Goal: Transaction & Acquisition: Purchase product/service

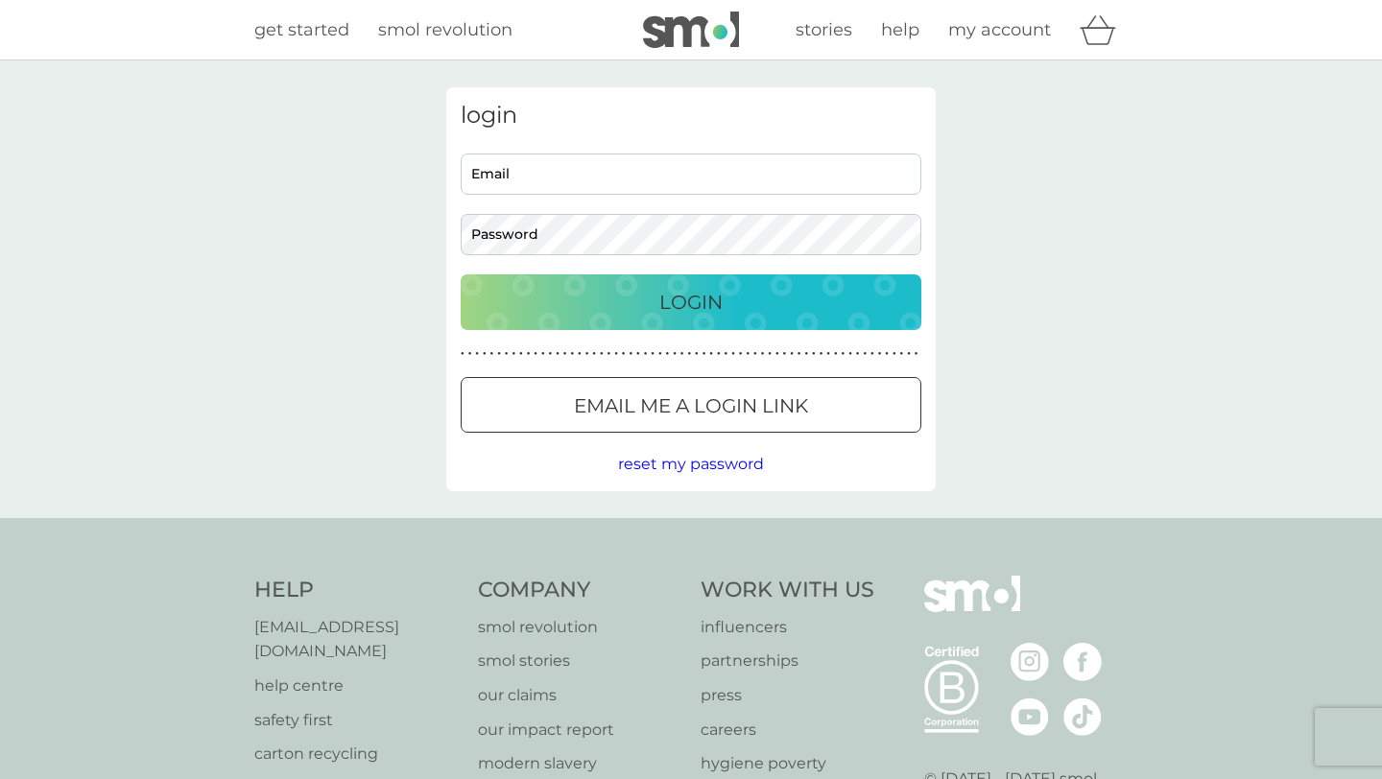
drag, startPoint x: 506, startPoint y: 136, endPoint x: 513, endPoint y: 145, distance: 10.9
click at [510, 140] on div "login Email Password Login ● ● ● ● ● ● ● ● ● ● ● ● ● ● ● ● ● ● ● ● ● ● ● ● ● ● …" at bounding box center [691, 289] width 490 height 404
click at [513, 145] on div "login Email Password Login ● ● ● ● ● ● ● ● ● ● ● ● ● ● ● ● ● ● ● ● ● ● ● ● ● ● …" at bounding box center [691, 289] width 490 height 404
click at [525, 164] on input "Email" at bounding box center [691, 174] width 461 height 41
type input "alannaburns04@gmail.com"
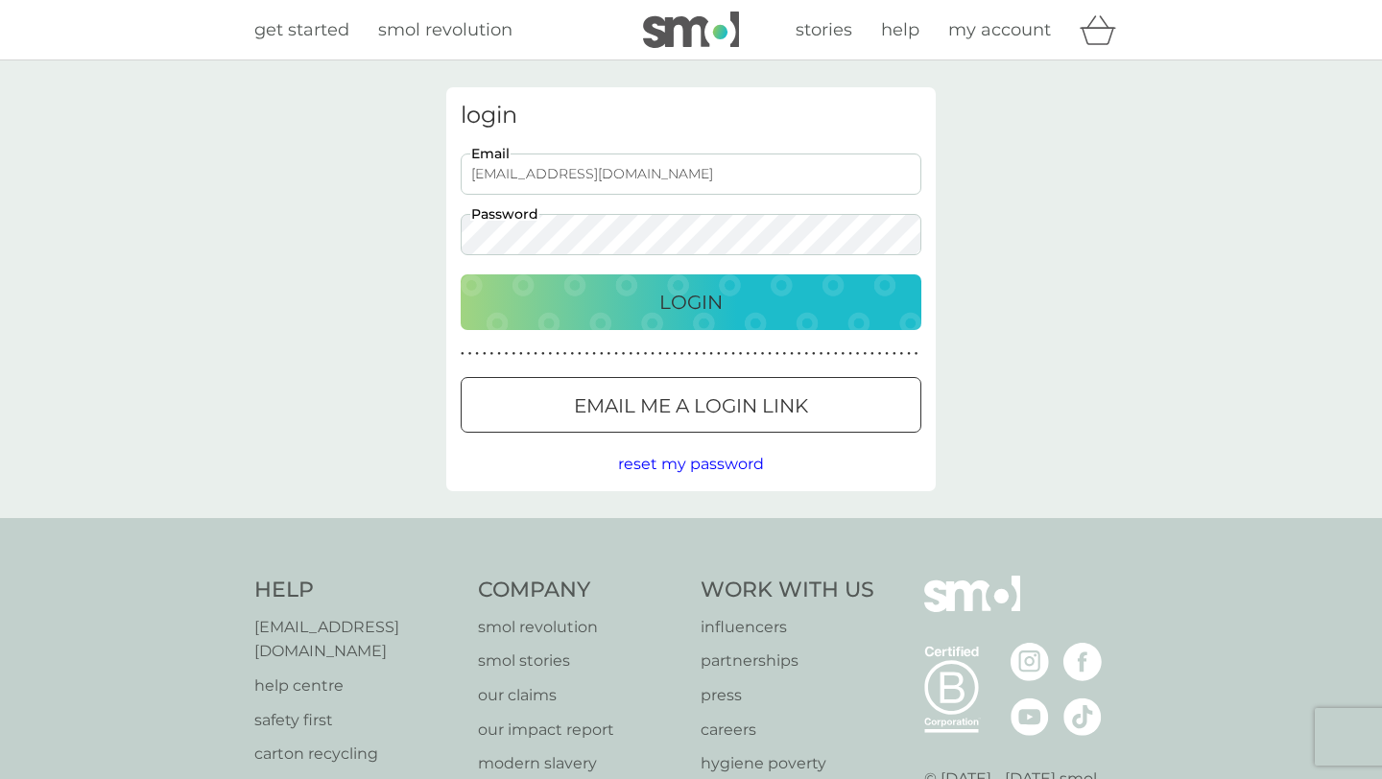
click at [735, 283] on button "Login" at bounding box center [691, 303] width 461 height 56
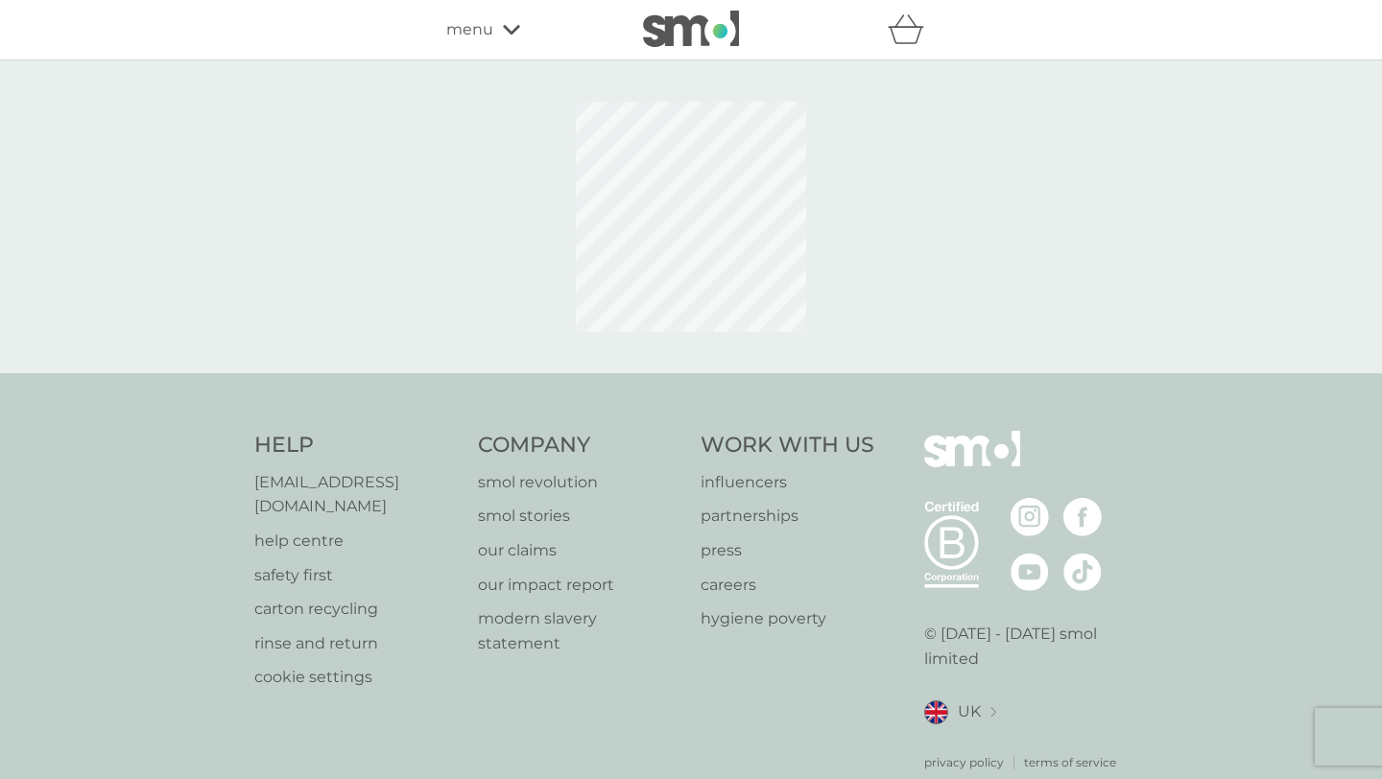
click at [521, 37] on div "menu" at bounding box center [527, 29] width 163 height 25
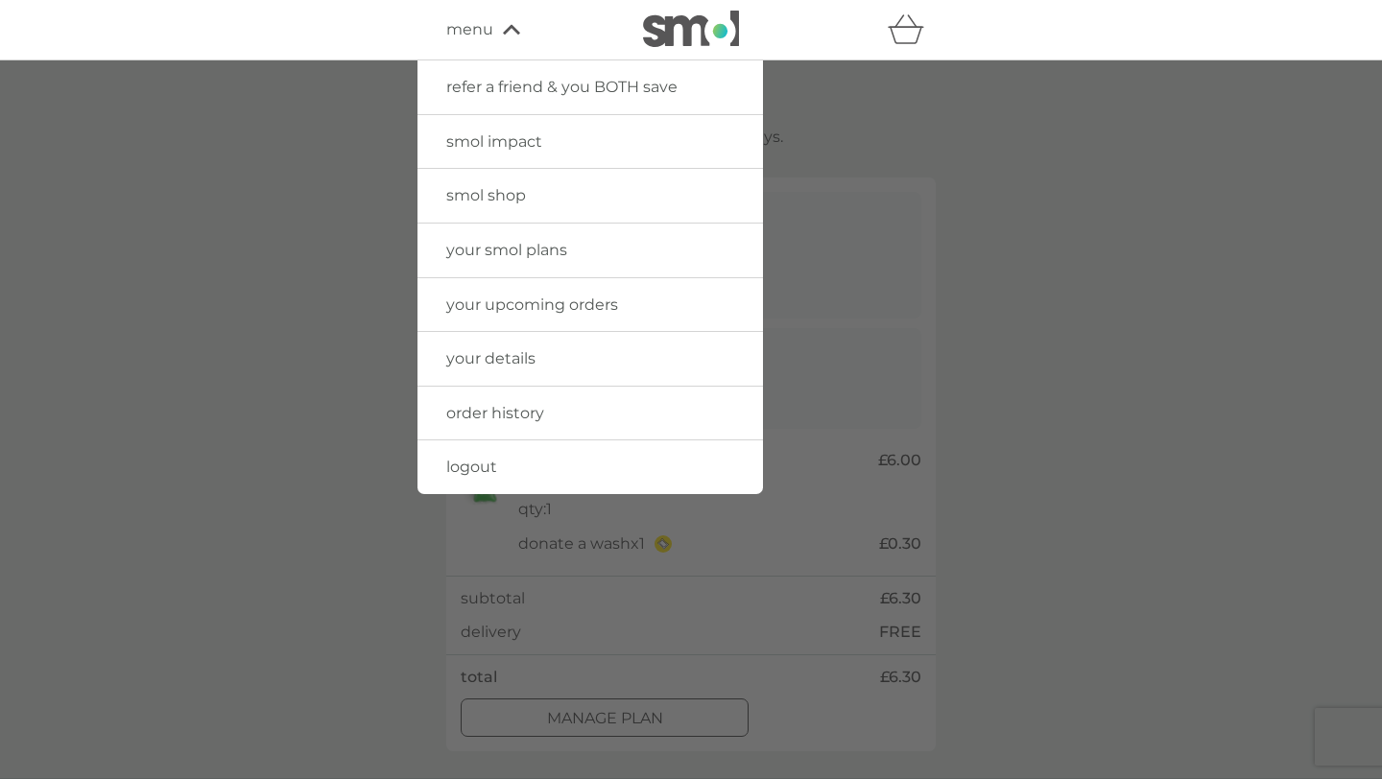
click at [493, 206] on link "smol shop" at bounding box center [591, 196] width 346 height 54
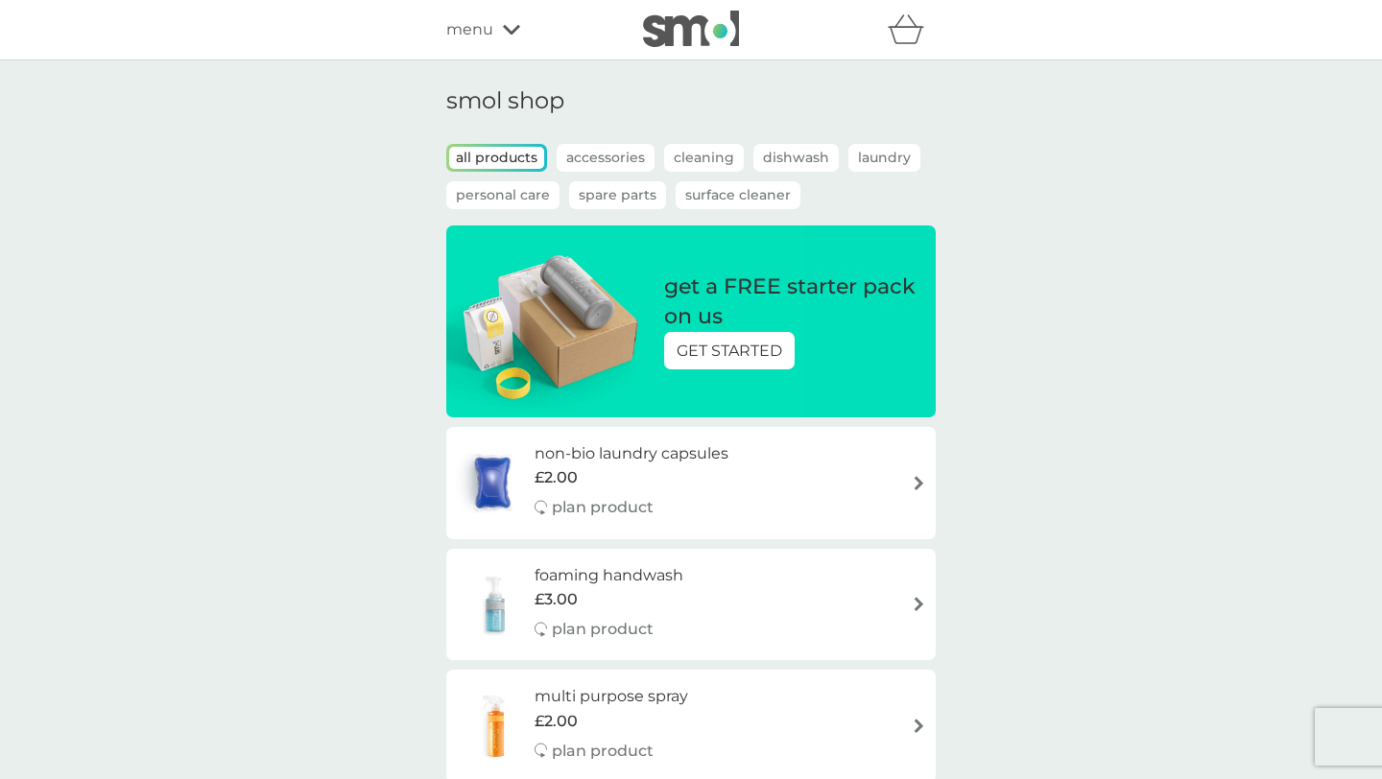
click at [465, 12] on div "refer a friend & you BOTH save smol impact smol shop your smol plans your upcom…" at bounding box center [691, 30] width 490 height 38
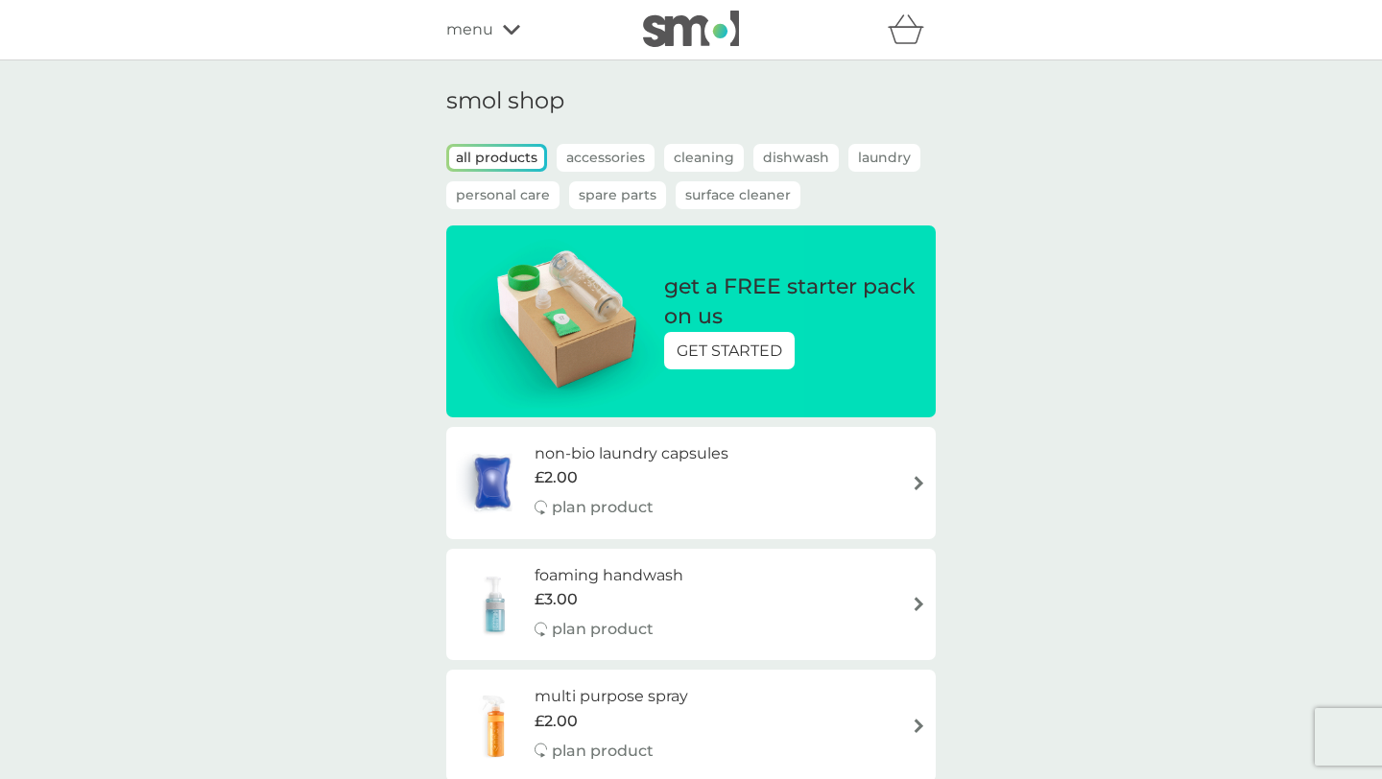
click at [470, 26] on span "menu" at bounding box center [469, 29] width 47 height 25
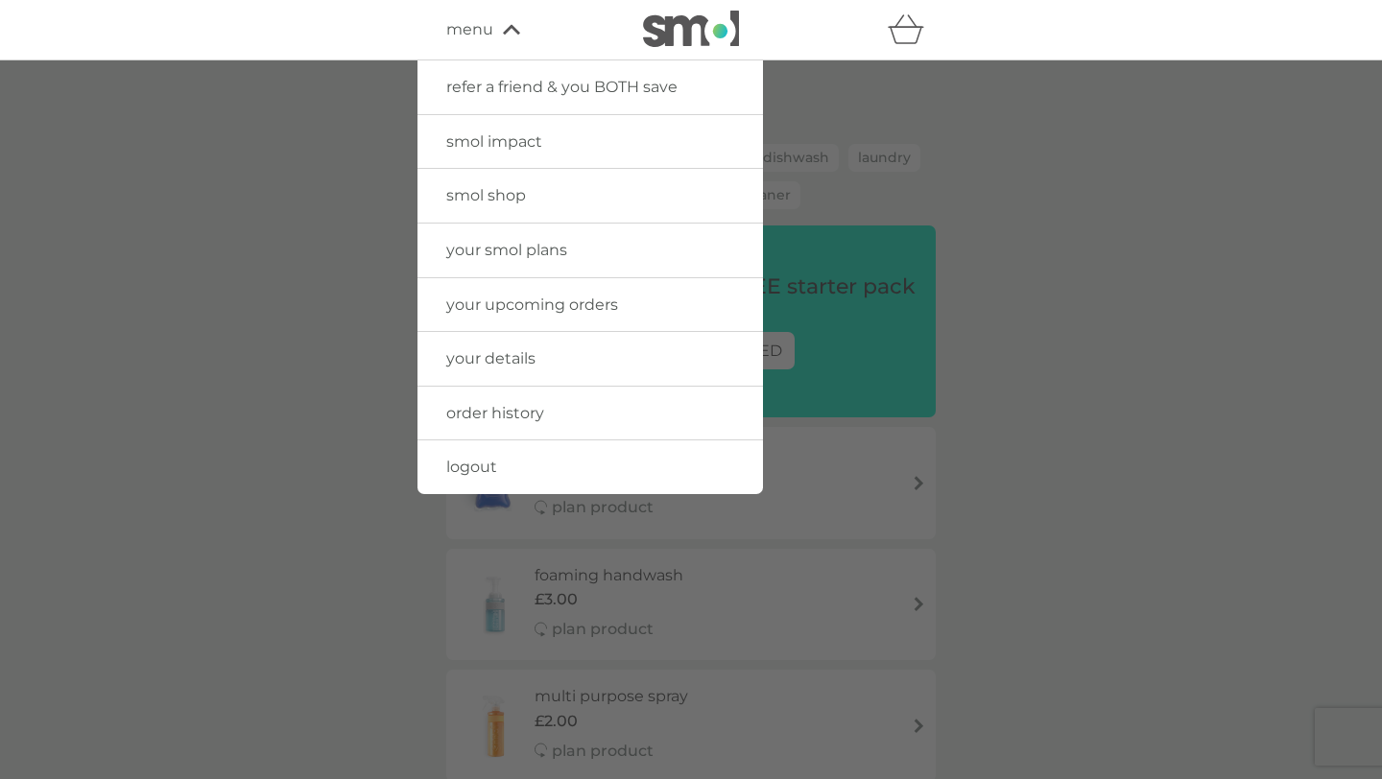
click at [254, 210] on div at bounding box center [691, 449] width 1382 height 779
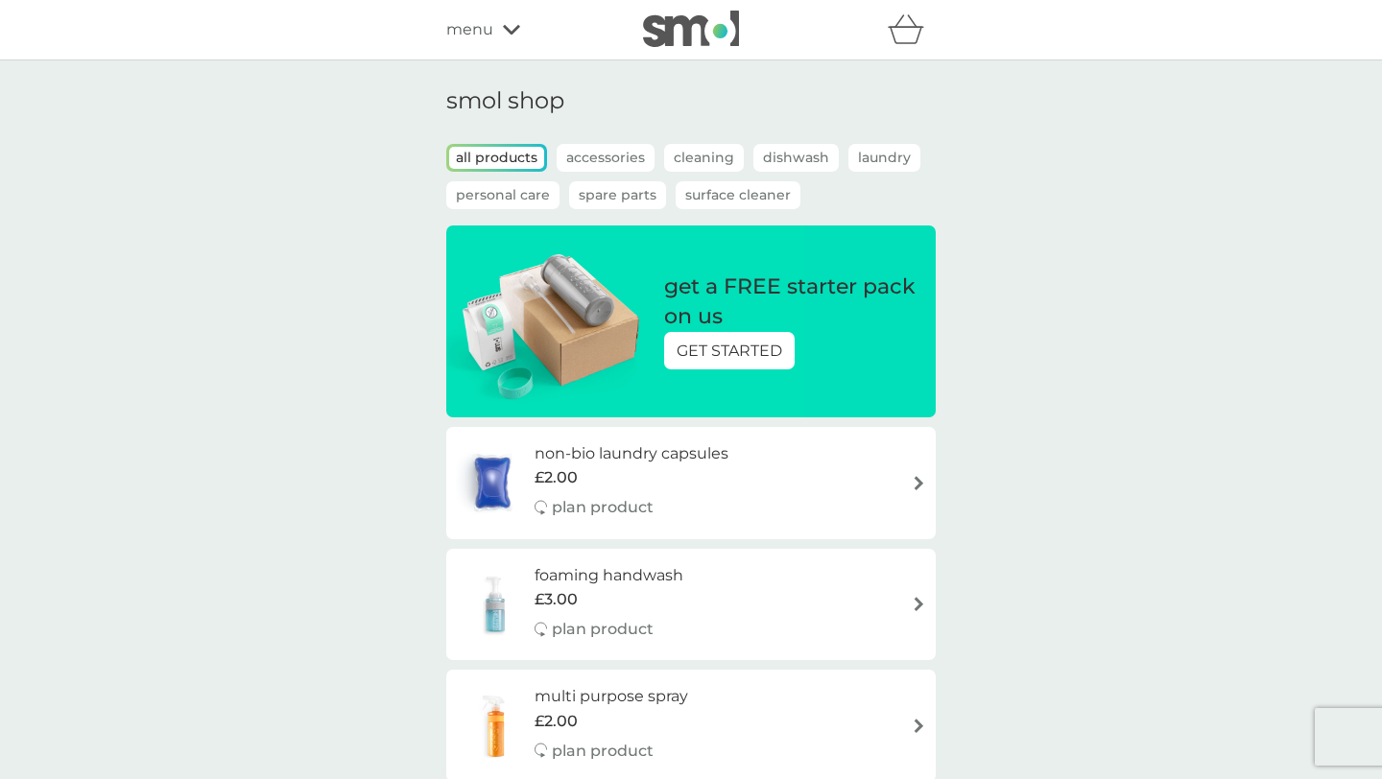
click at [788, 158] on p "Dishwash" at bounding box center [796, 158] width 85 height 28
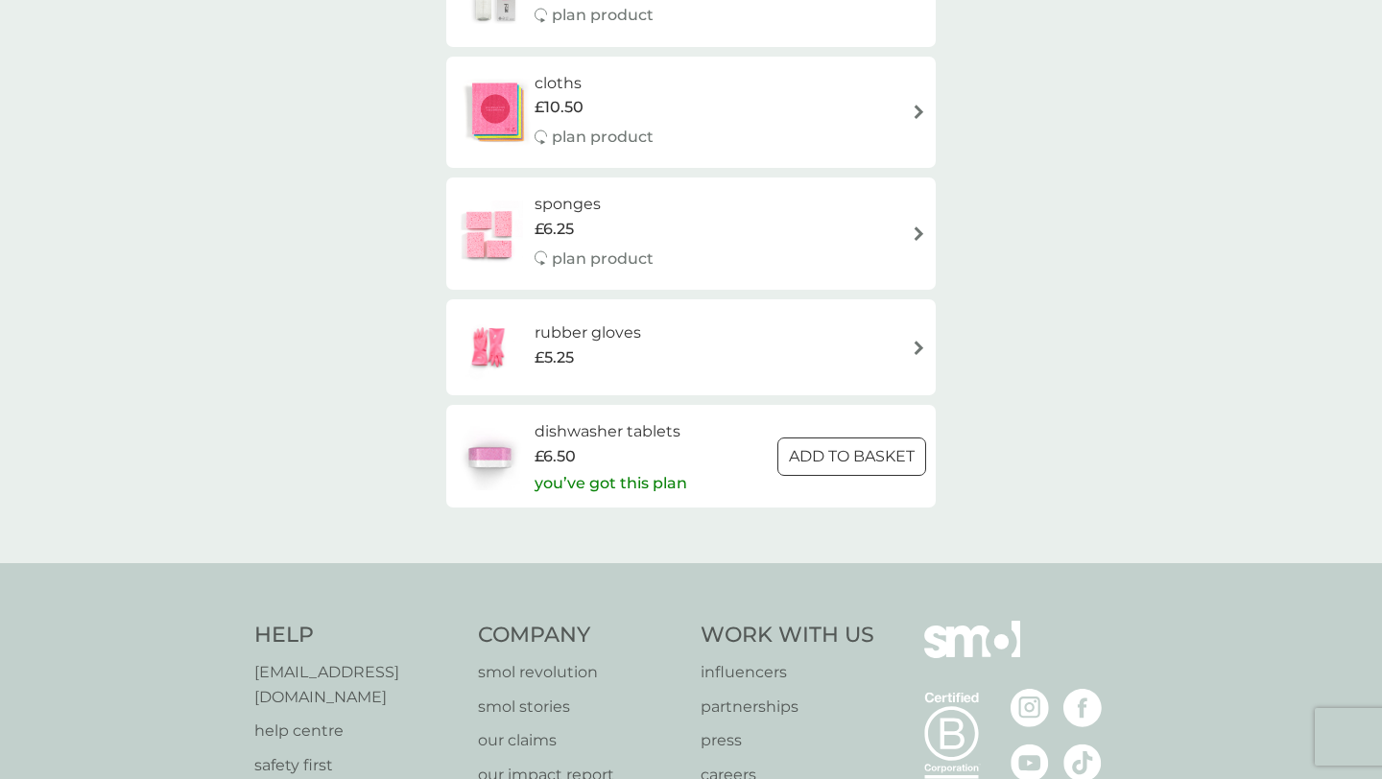
scroll to position [614, 0]
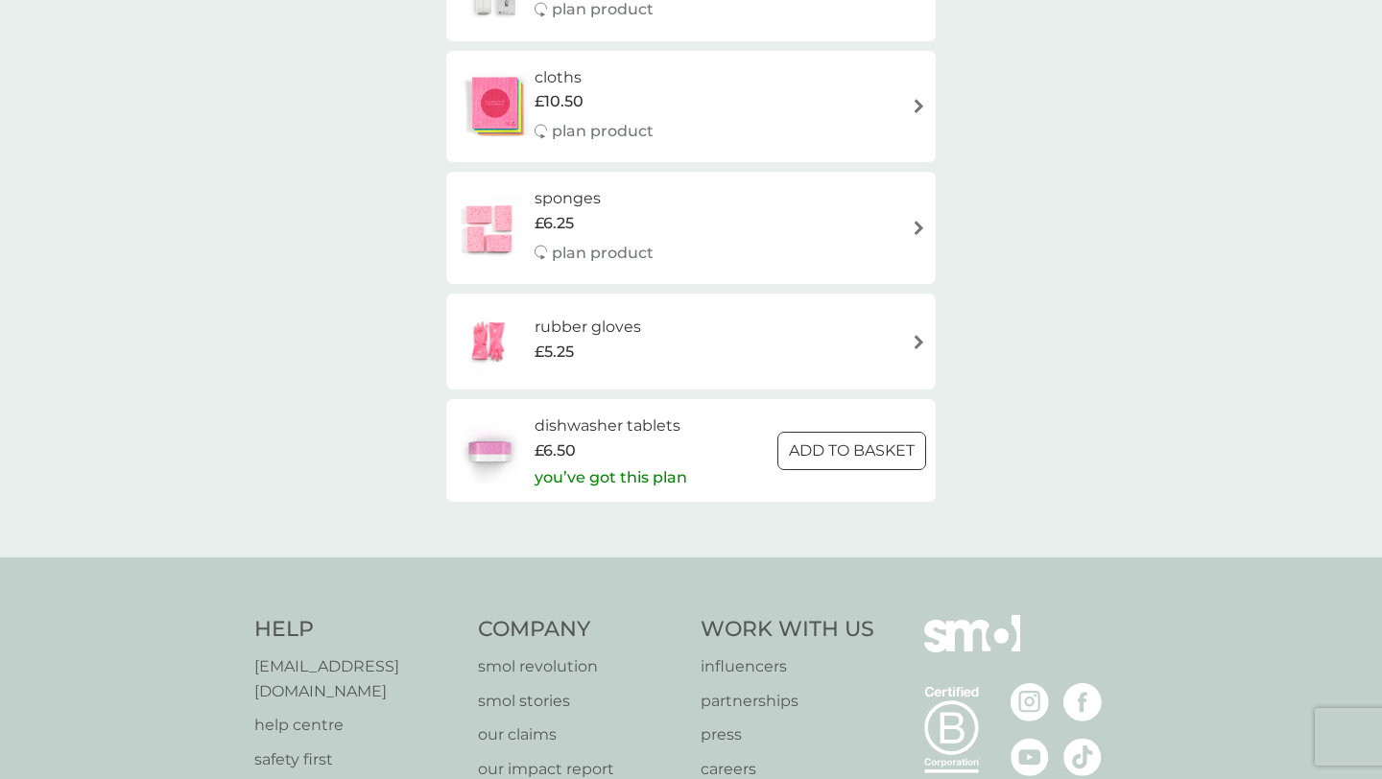
click at [690, 452] on div "dishwasher tablets £6.50 you’ve got this plan ADD TO BASKET" at bounding box center [691, 451] width 470 height 74
click at [515, 456] on img at bounding box center [489, 451] width 67 height 67
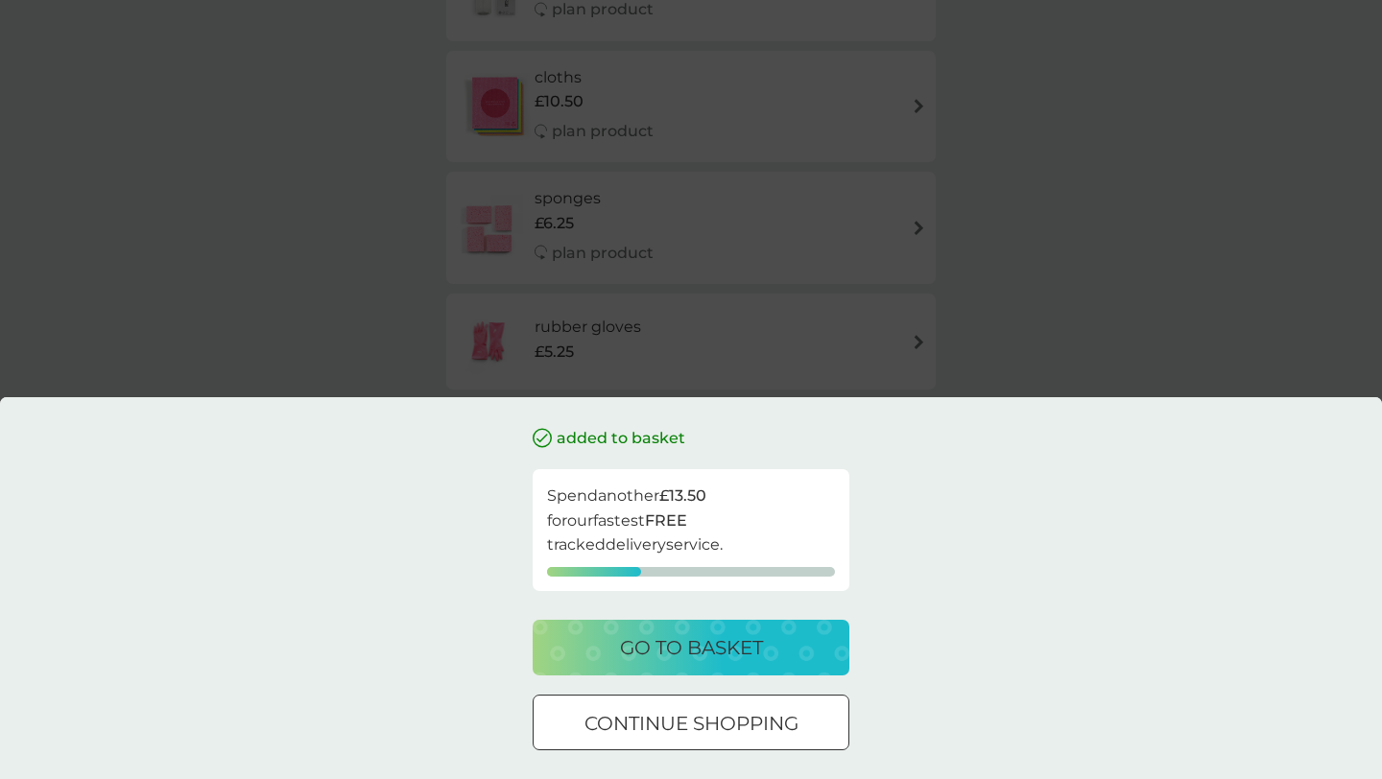
click at [794, 285] on div "added to basket Spend another £13.50 for our fastest FREE tracked delivery serv…" at bounding box center [691, 389] width 1382 height 779
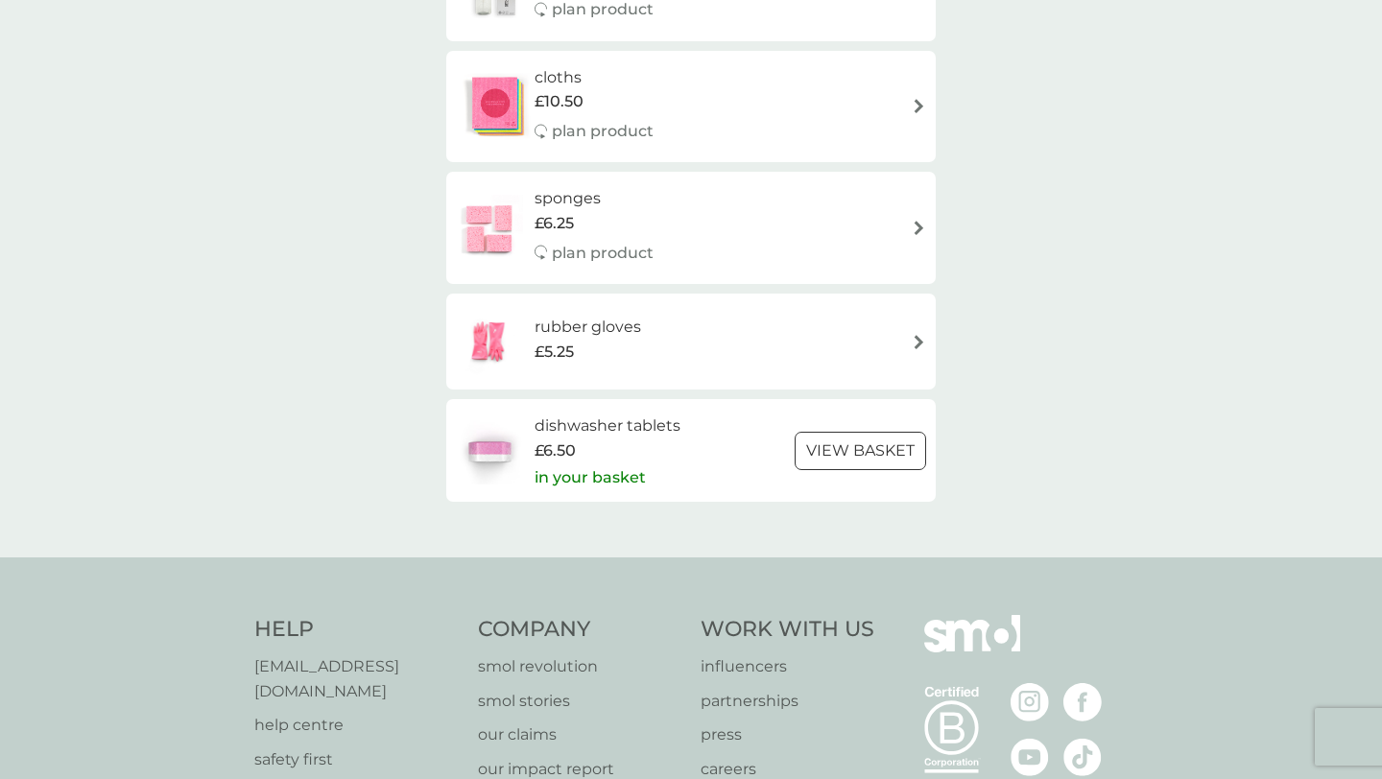
scroll to position [0, 0]
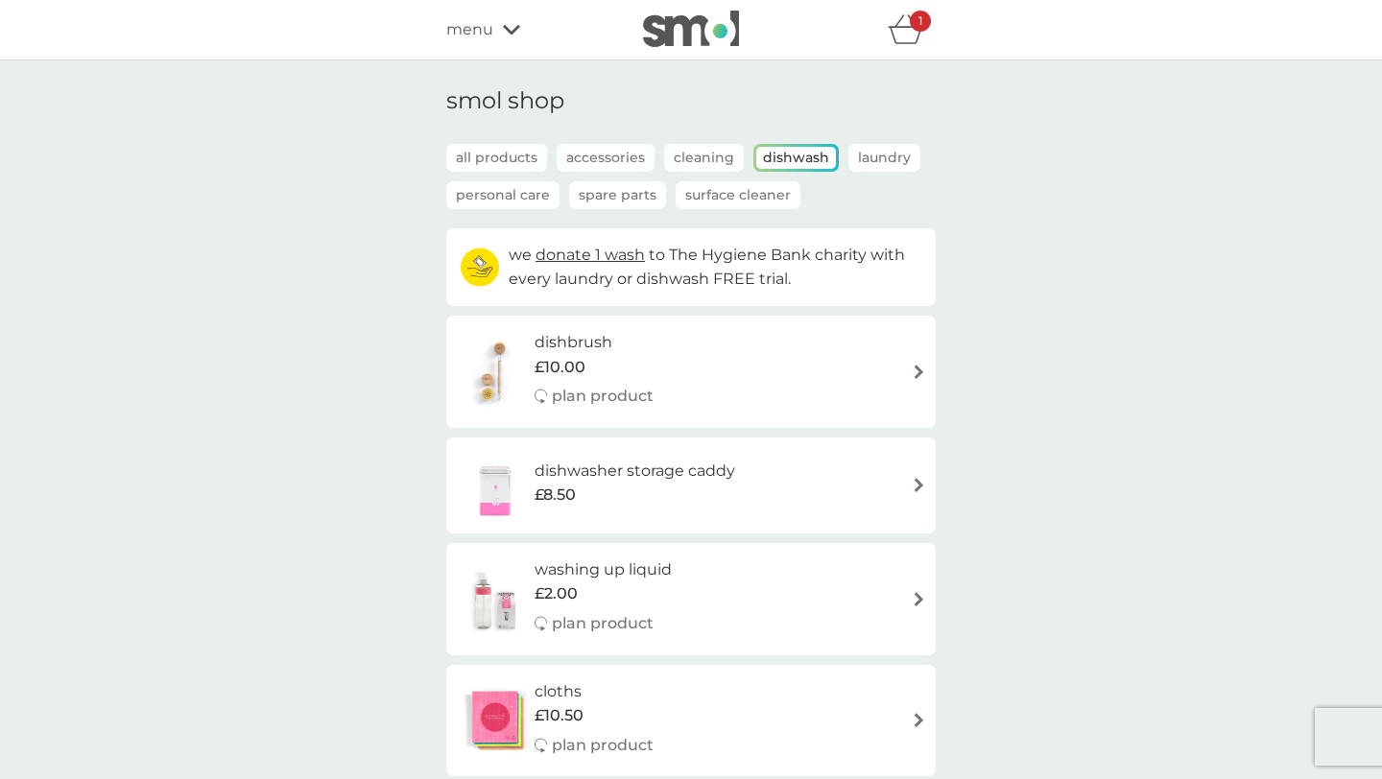
click at [495, 42] on div "refer a friend & you BOTH save smol impact smol shop your smol plans your upcom…" at bounding box center [691, 30] width 490 height 38
click at [503, 25] on icon at bounding box center [511, 30] width 17 height 12
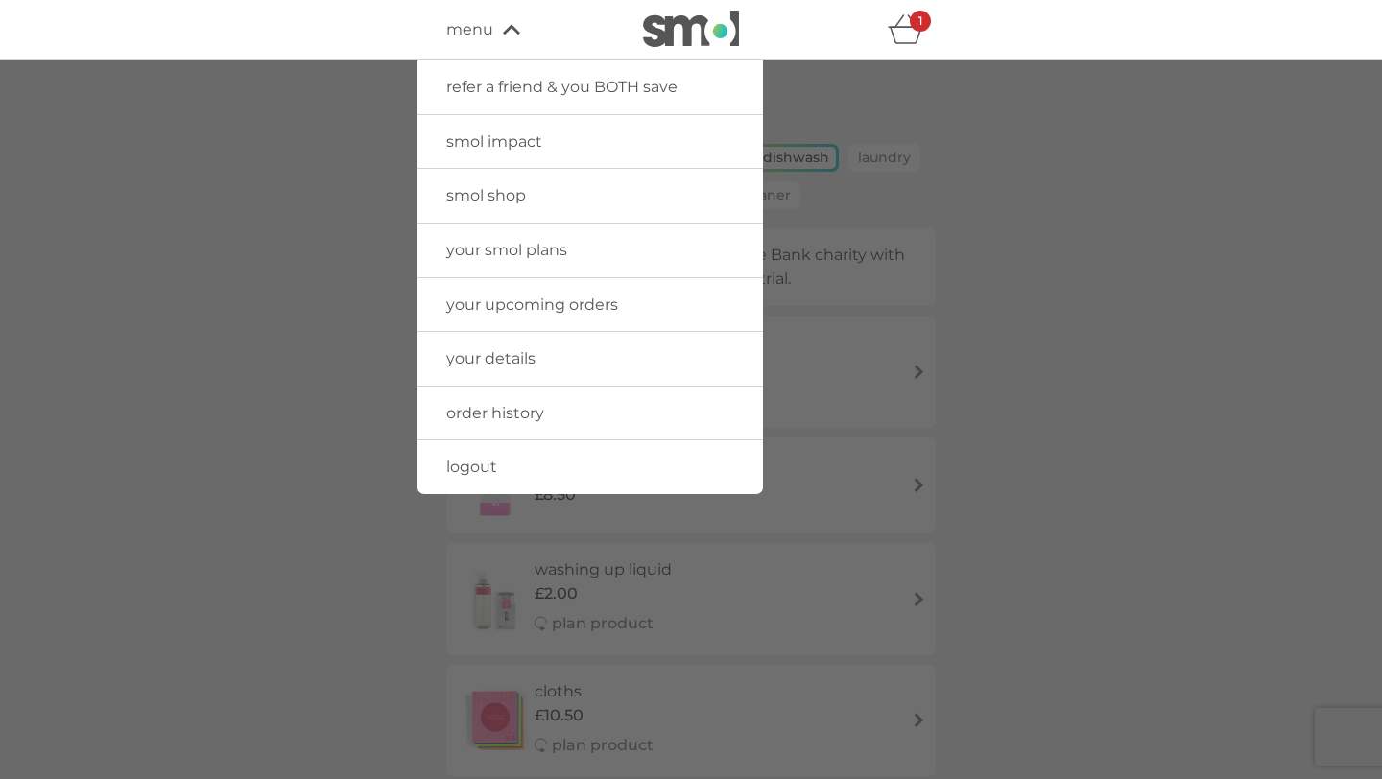
click at [525, 251] on span "your smol plans" at bounding box center [506, 250] width 121 height 18
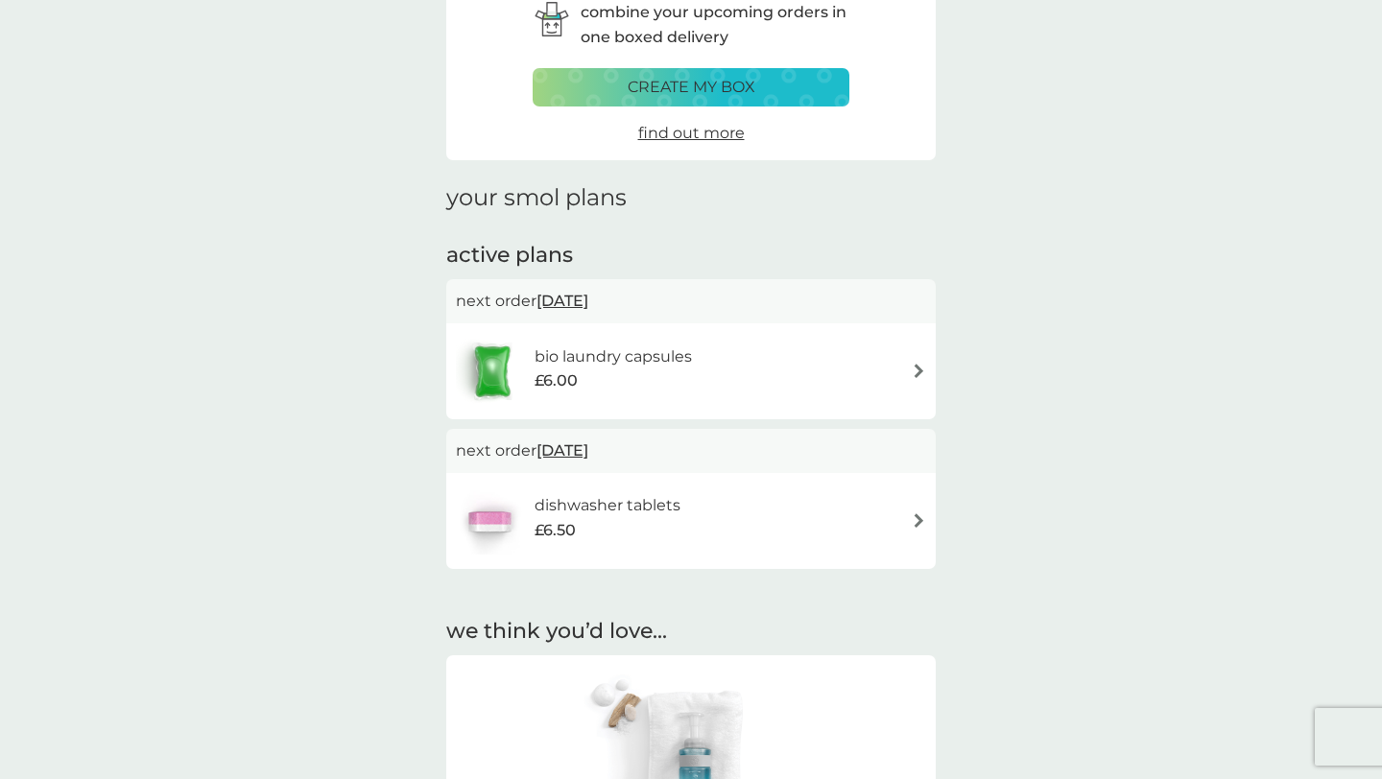
scroll to position [107, 0]
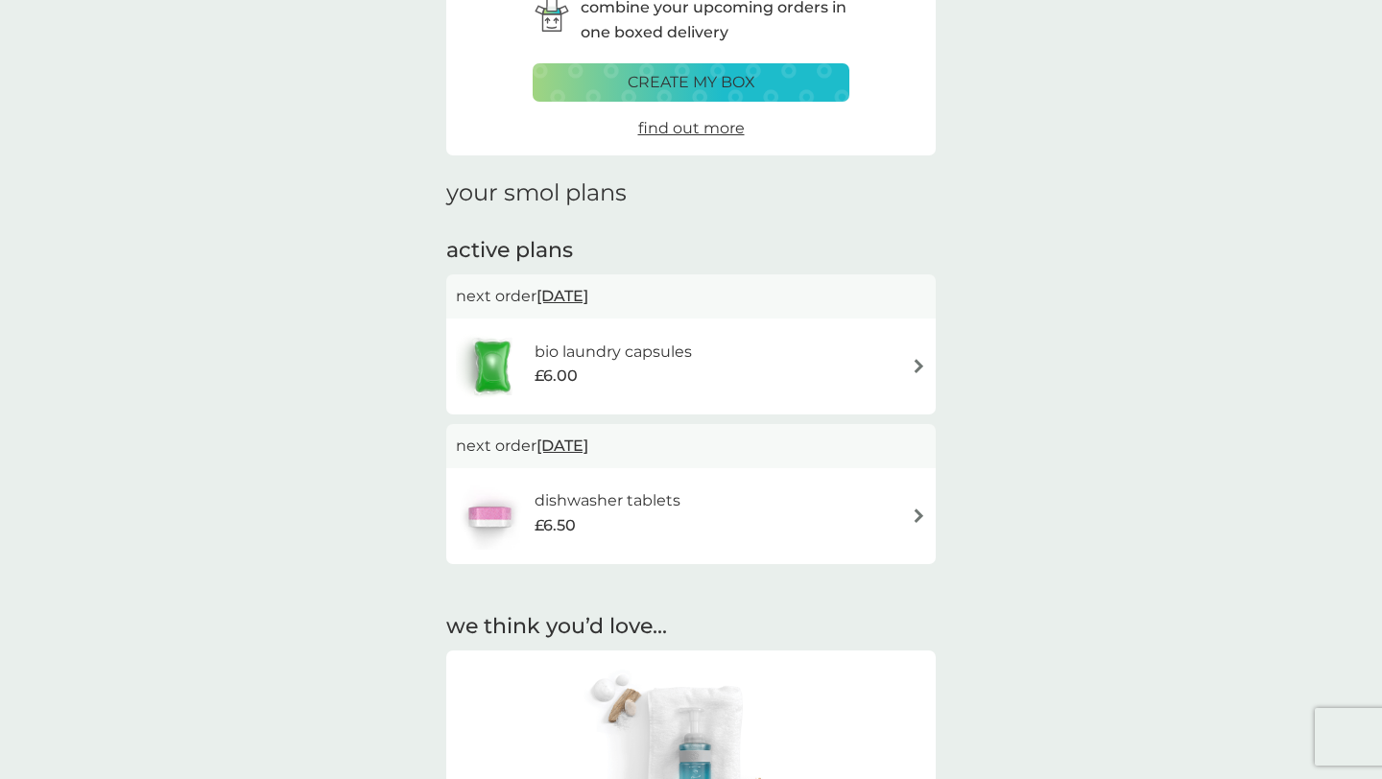
click at [805, 370] on div "bio laundry capsules £6.00" at bounding box center [691, 366] width 470 height 67
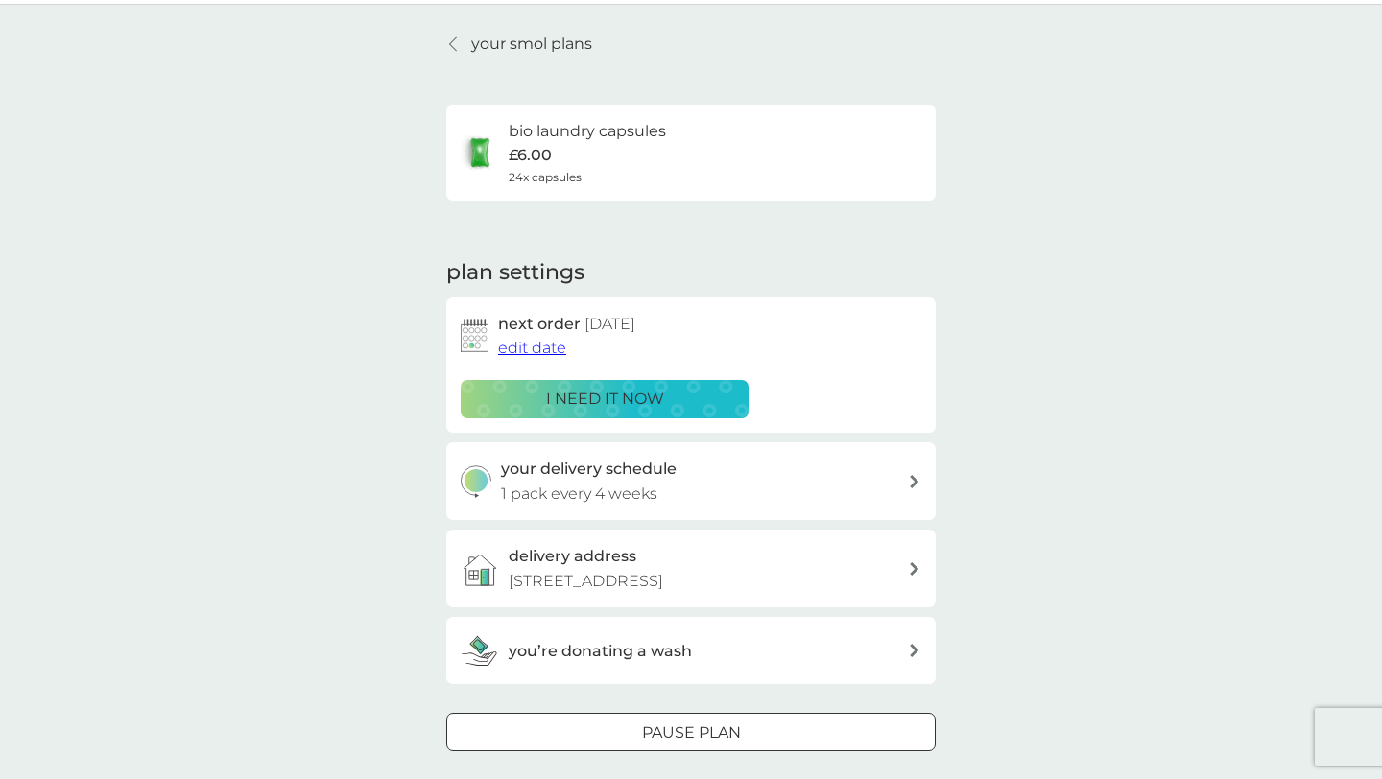
scroll to position [88, 0]
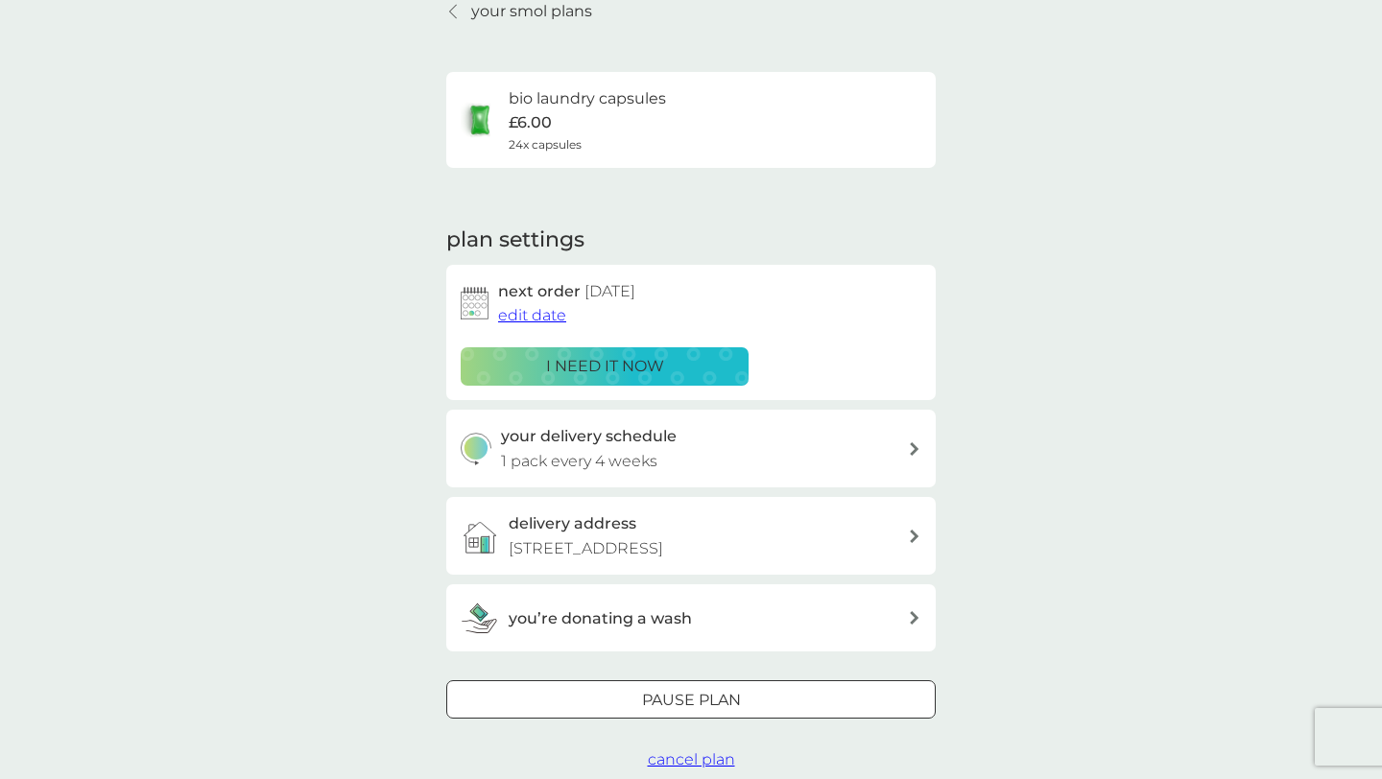
click at [547, 108] on h6 "bio laundry capsules" at bounding box center [587, 98] width 157 height 25
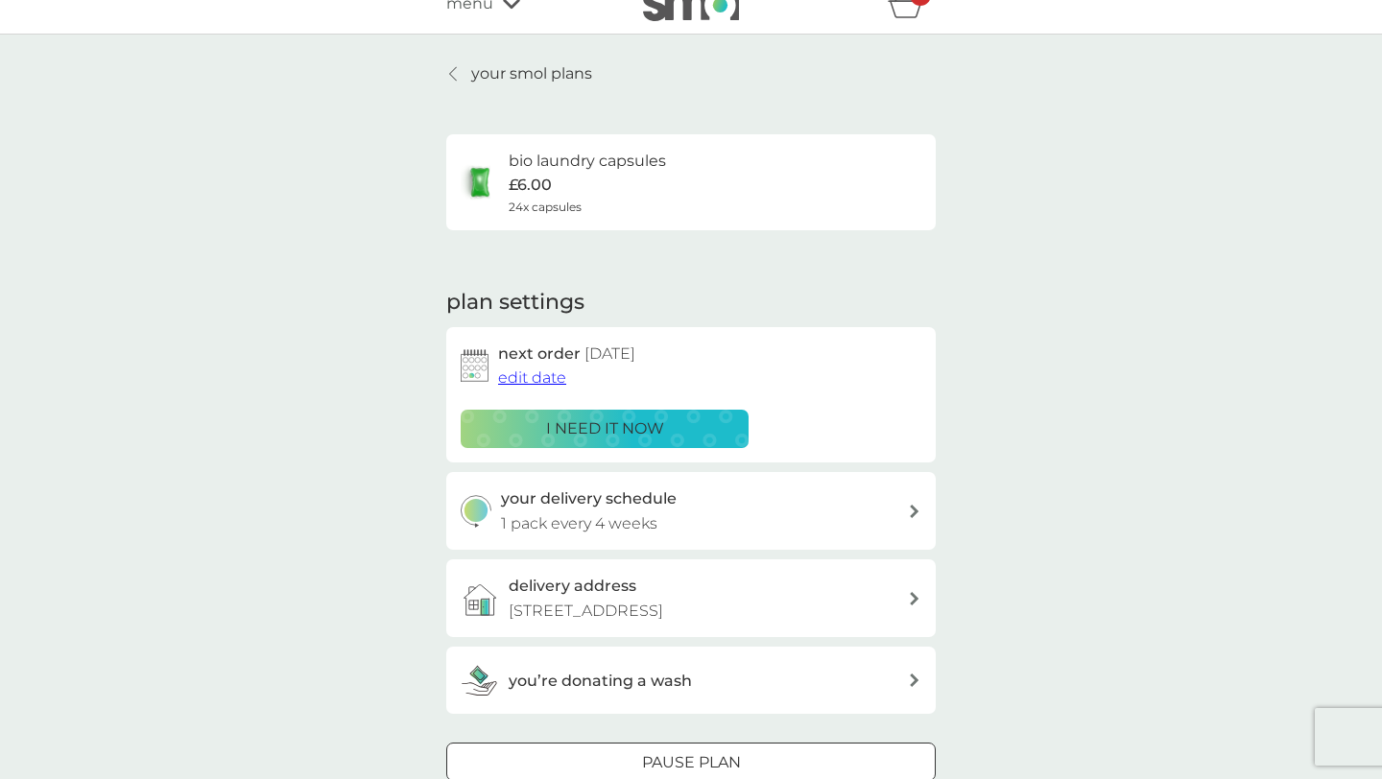
scroll to position [3, 0]
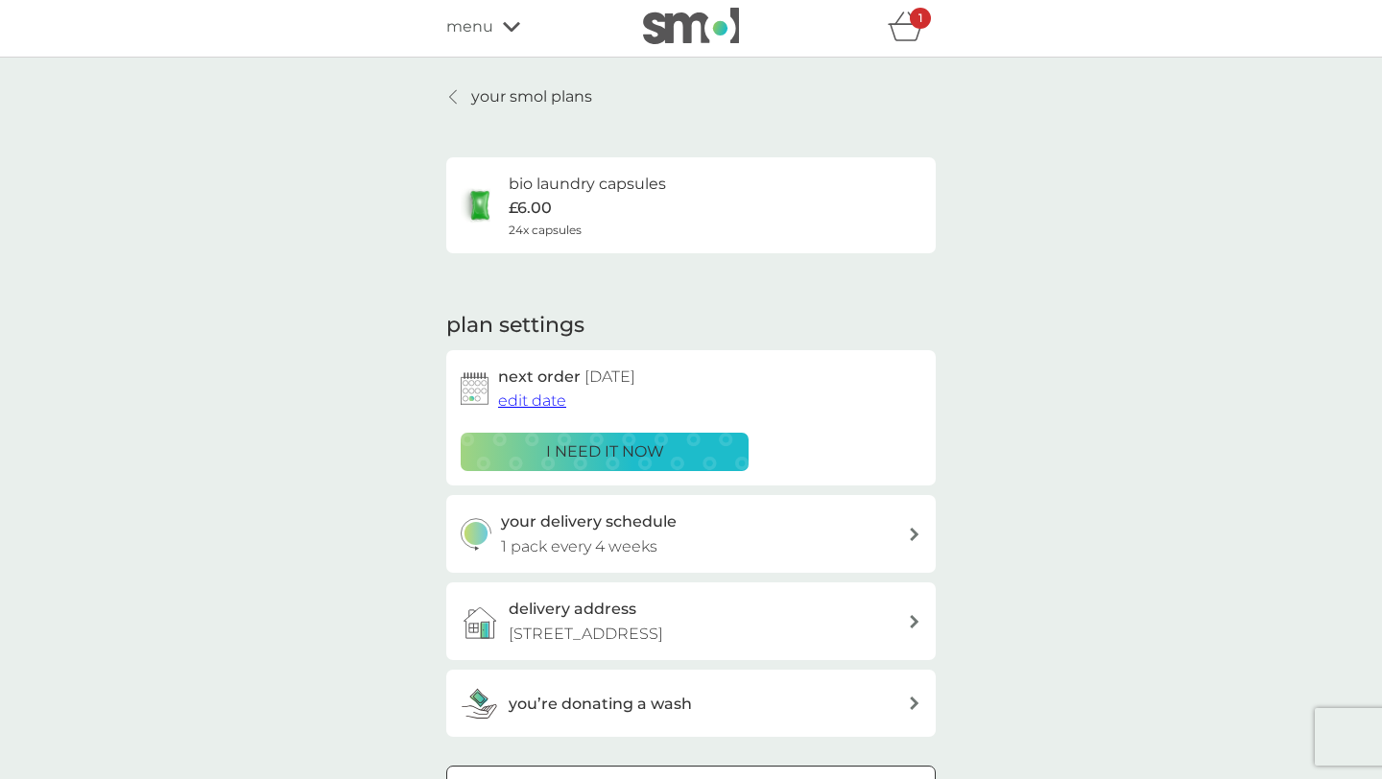
click at [472, 209] on img at bounding box center [480, 205] width 38 height 38
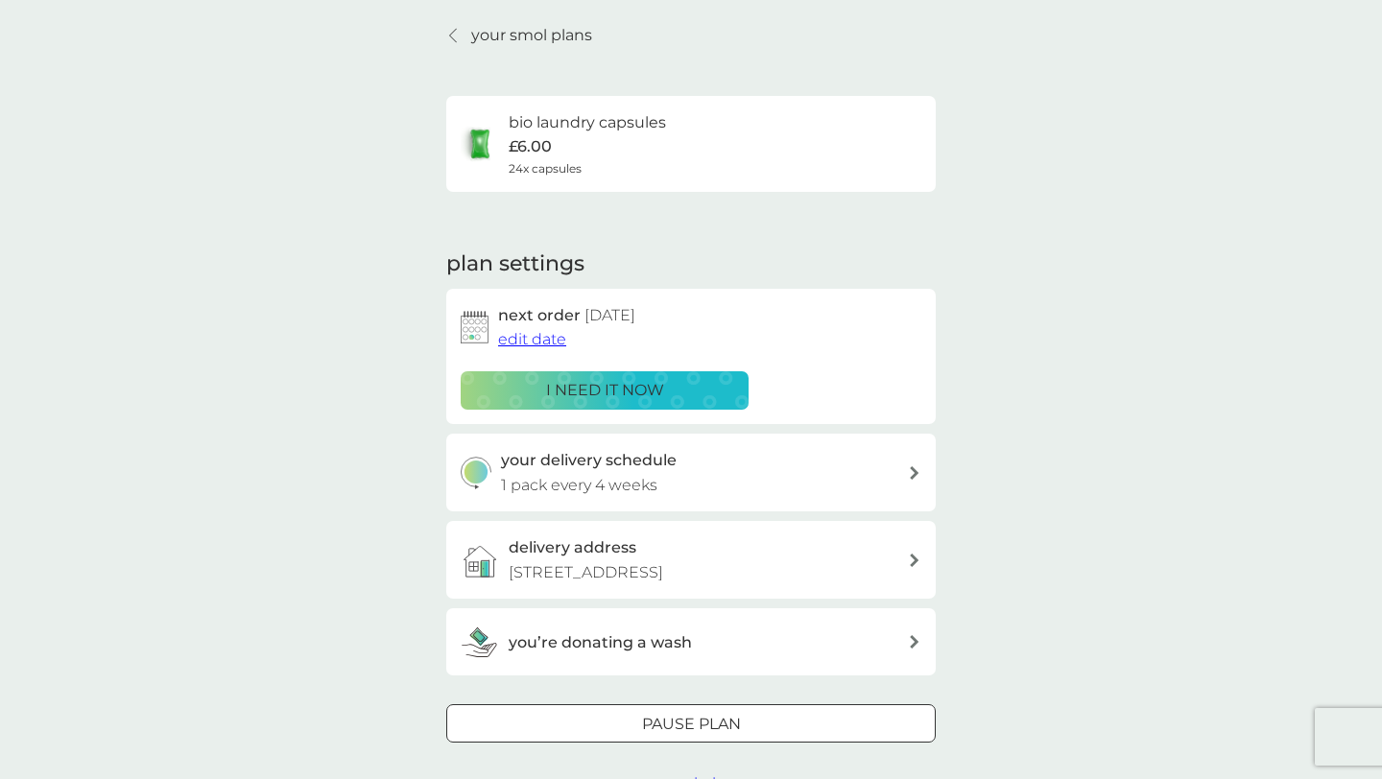
scroll to position [0, 0]
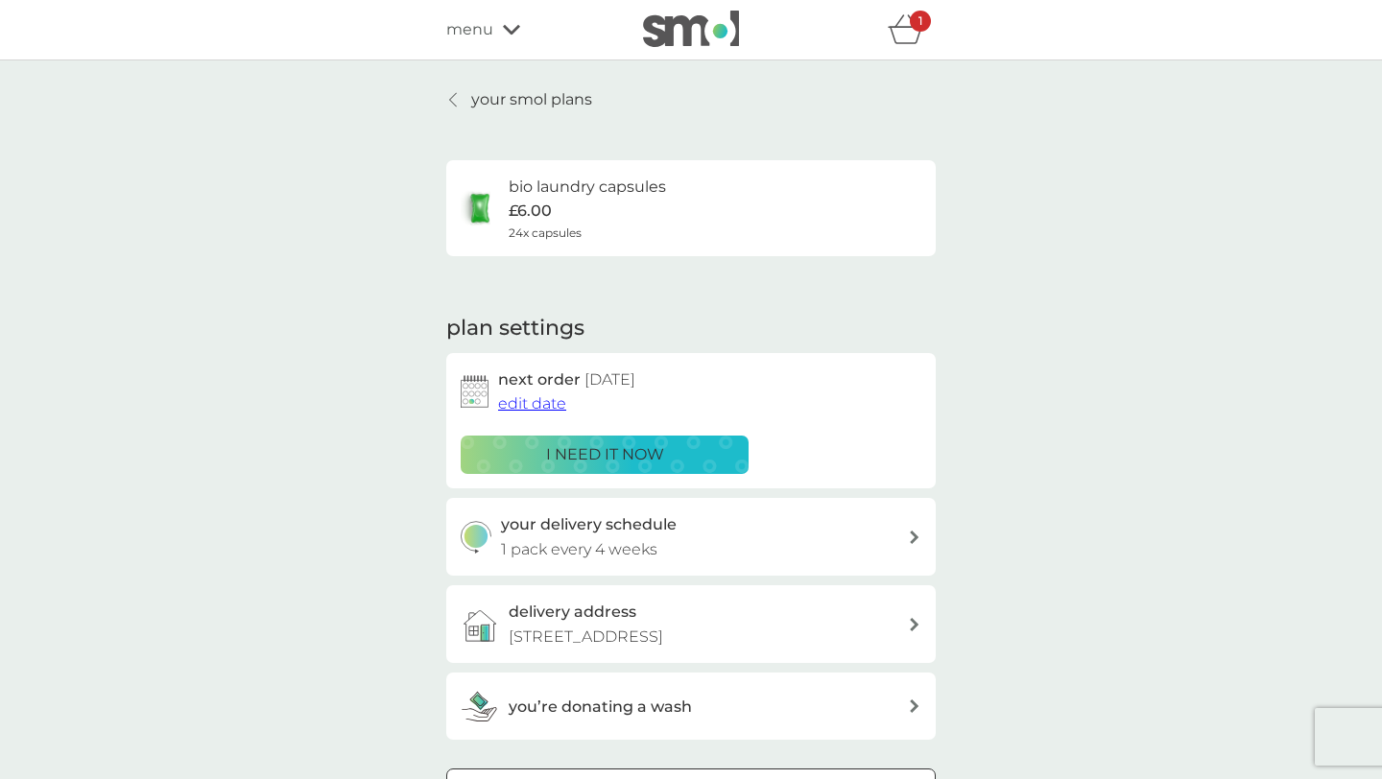
click at [452, 92] on icon at bounding box center [453, 99] width 8 height 15
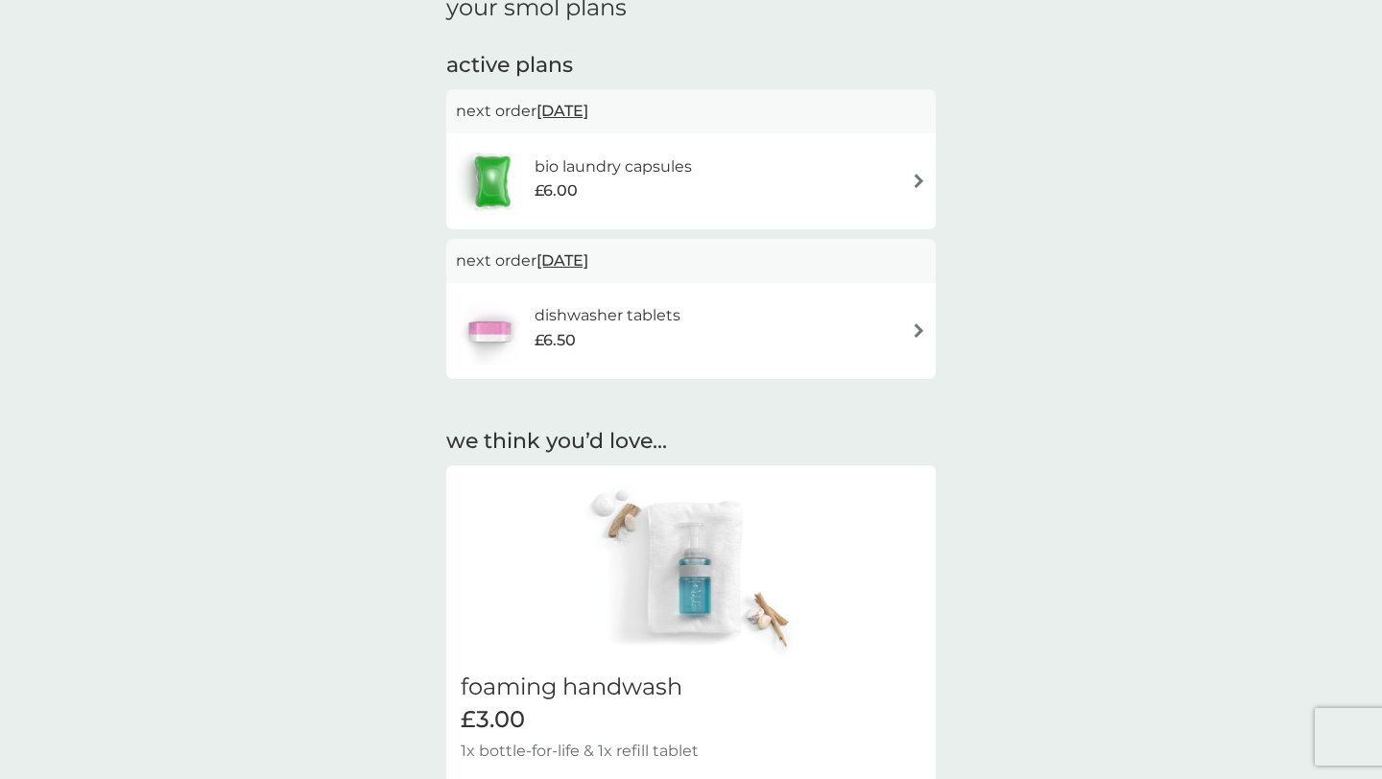
scroll to position [295, 0]
click at [486, 325] on img at bounding box center [489, 328] width 67 height 67
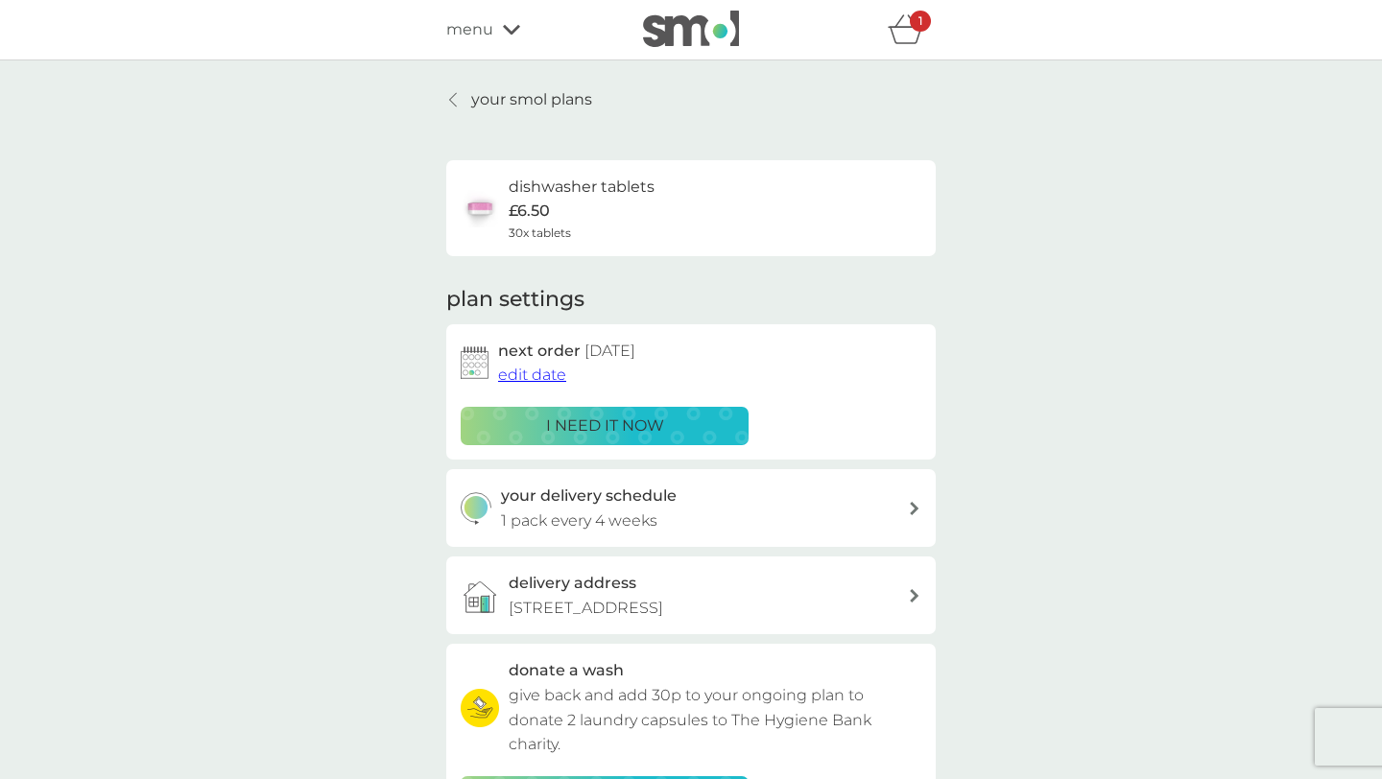
click at [522, 194] on h6 "dishwasher tablets" at bounding box center [582, 187] width 146 height 25
click at [524, 189] on h6 "dishwasher tablets" at bounding box center [582, 187] width 146 height 25
click at [465, 88] on link "your smol plans" at bounding box center [519, 99] width 146 height 25
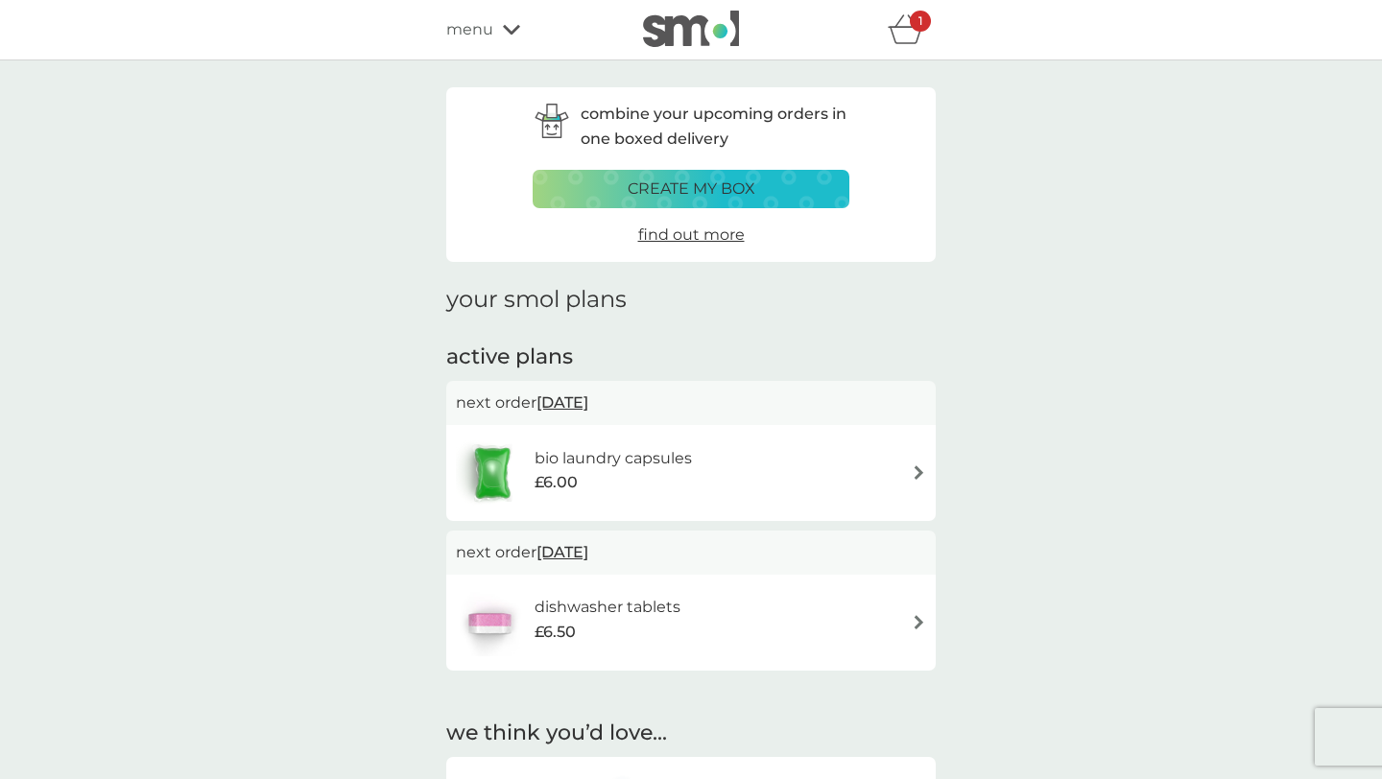
click at [490, 45] on div "refer a friend & you BOTH save smol impact smol shop your smol plans your upcom…" at bounding box center [691, 30] width 490 height 38
click at [491, 37] on span "menu" at bounding box center [469, 29] width 47 height 25
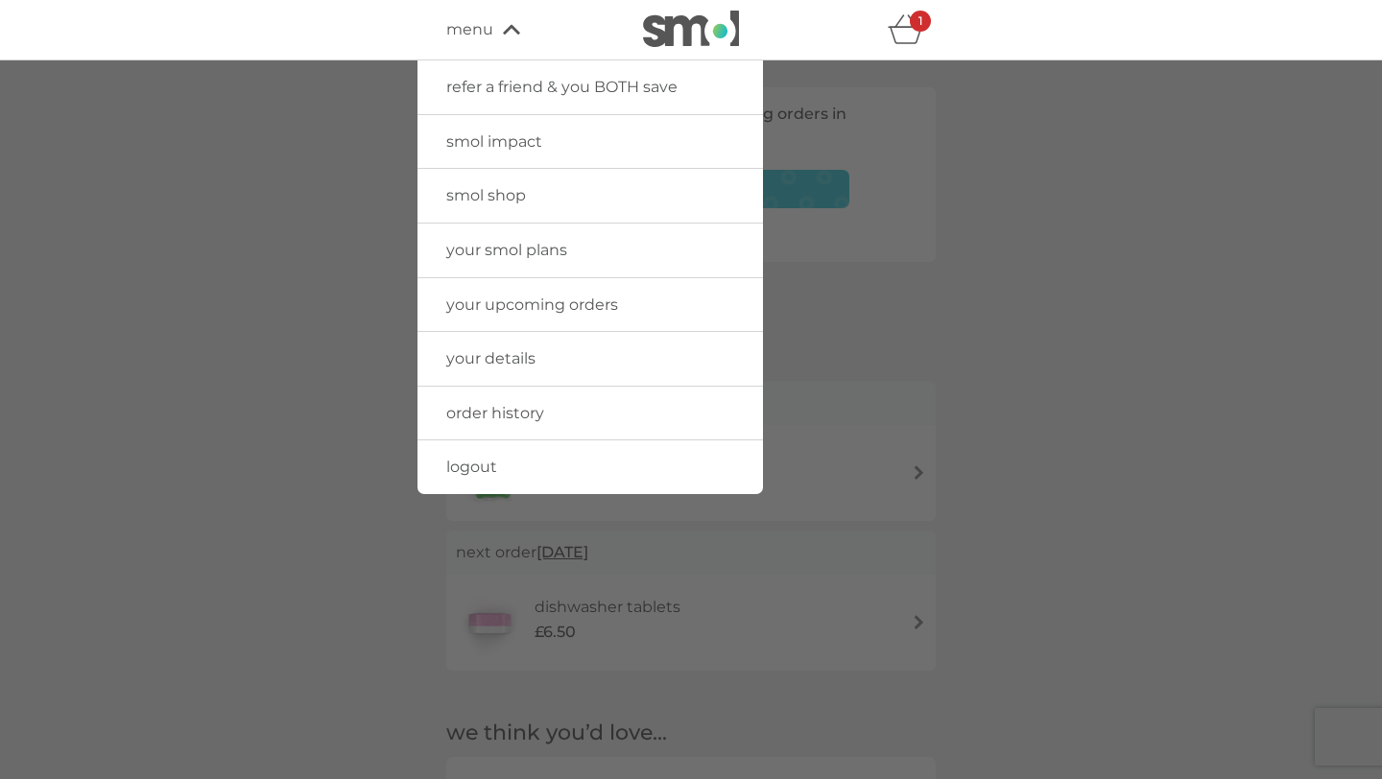
click at [489, 193] on span "smol shop" at bounding box center [486, 195] width 80 height 18
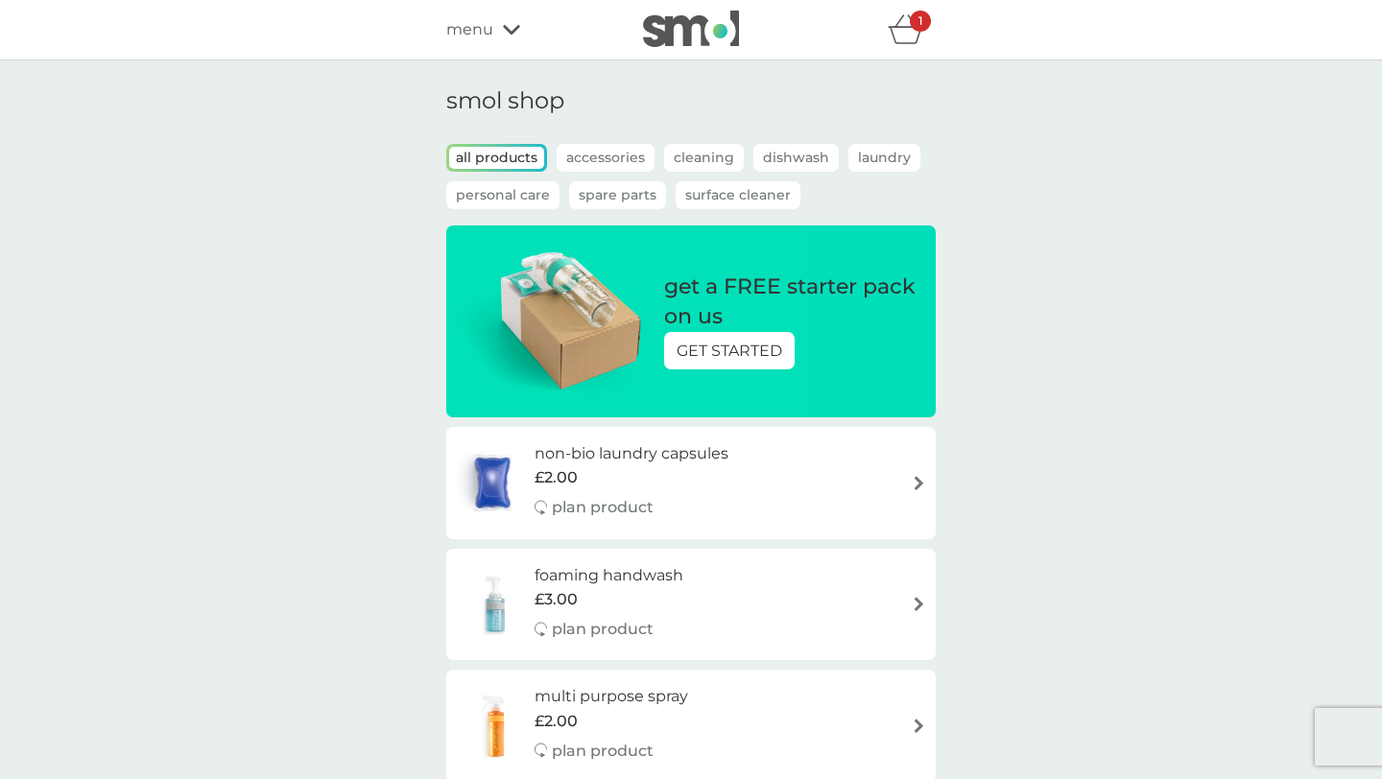
click at [911, 19] on div "1" at bounding box center [920, 21] width 21 height 21
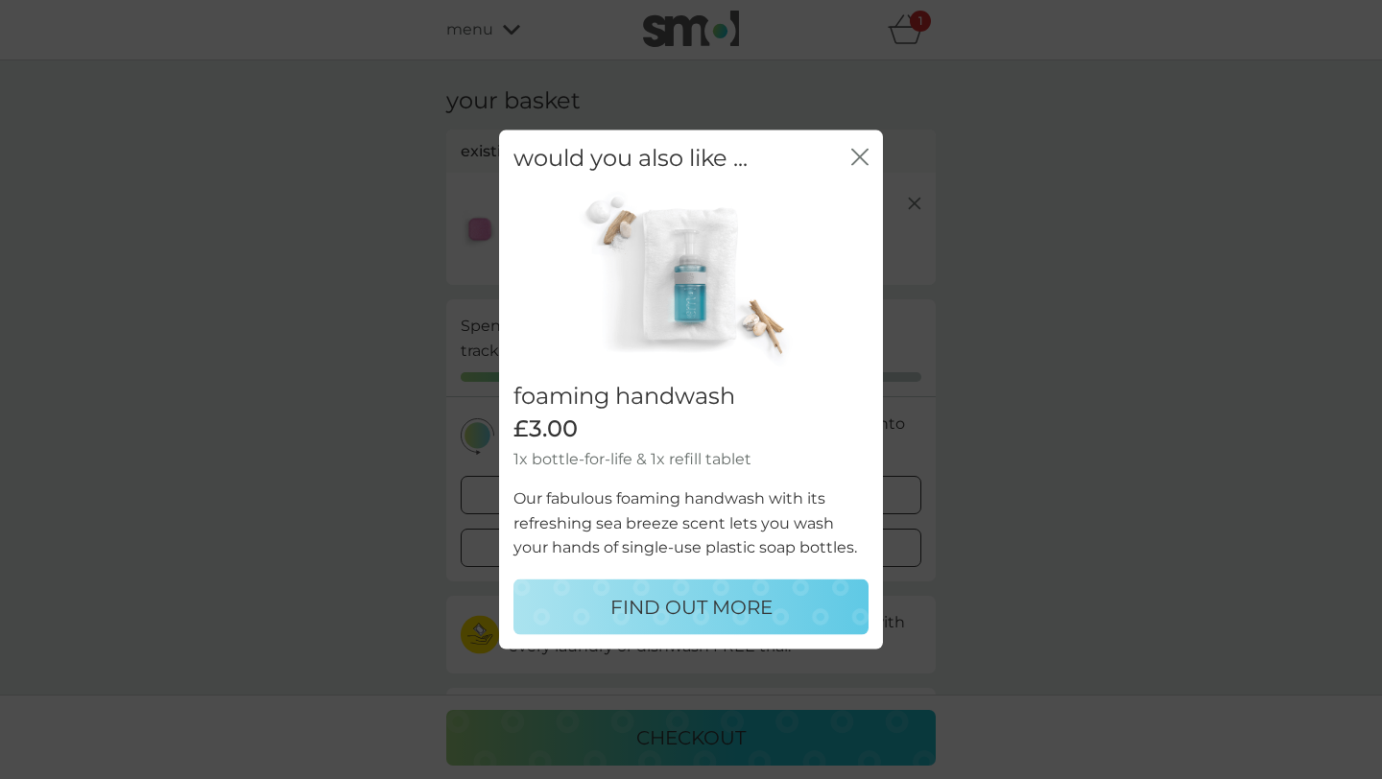
click at [857, 155] on icon "close" at bounding box center [856, 157] width 8 height 15
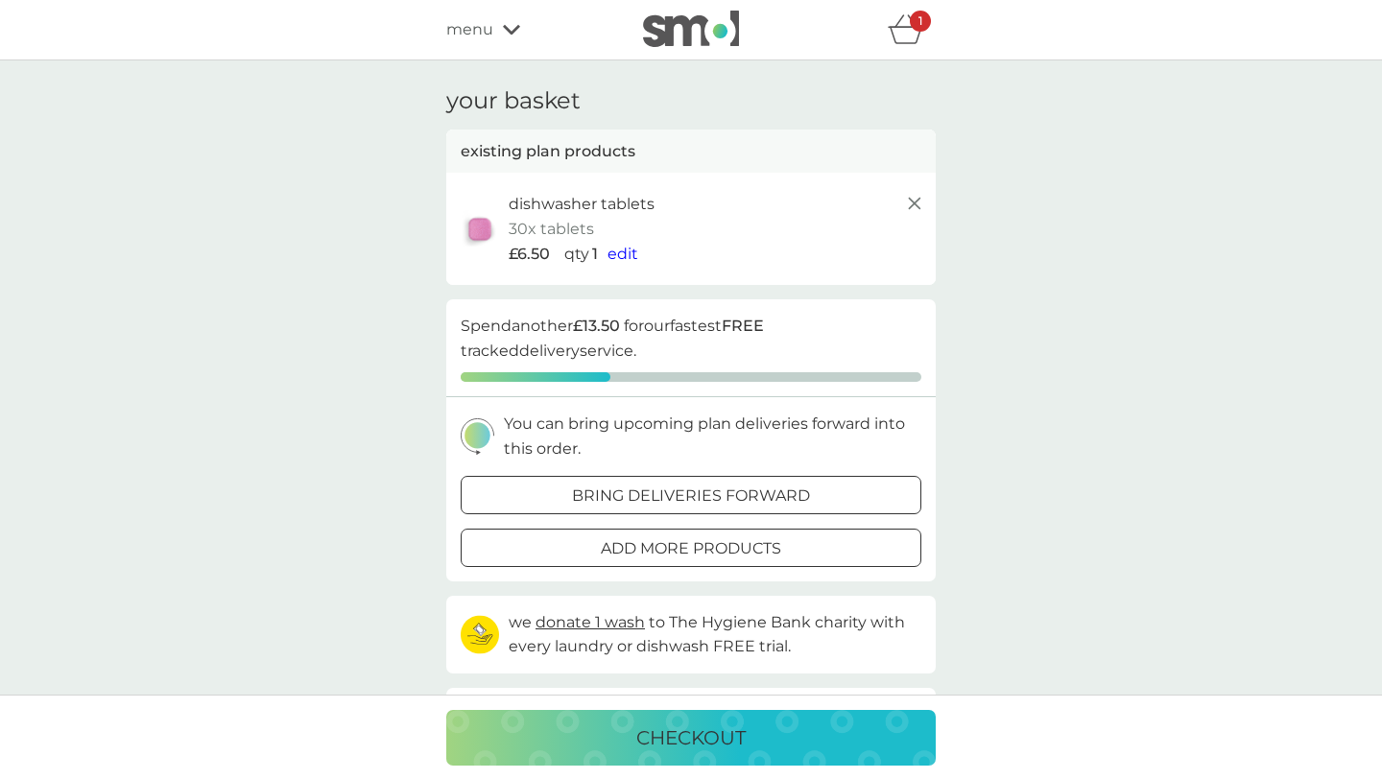
click at [623, 257] on span "edit" at bounding box center [623, 254] width 31 height 18
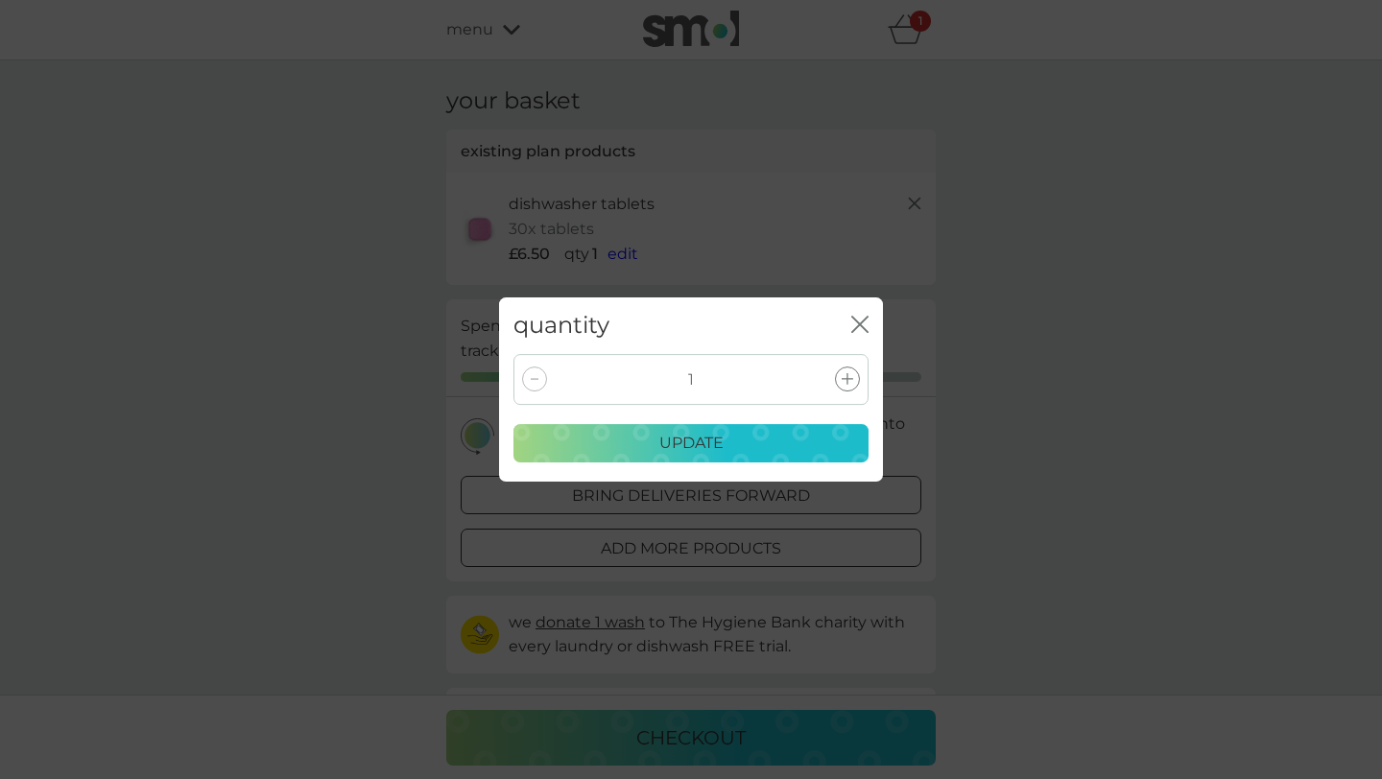
click at [531, 367] on div at bounding box center [534, 379] width 25 height 25
click at [531, 384] on div at bounding box center [534, 379] width 25 height 25
click at [859, 321] on icon "close" at bounding box center [859, 324] width 17 height 17
